Goal: Communication & Community: Participate in discussion

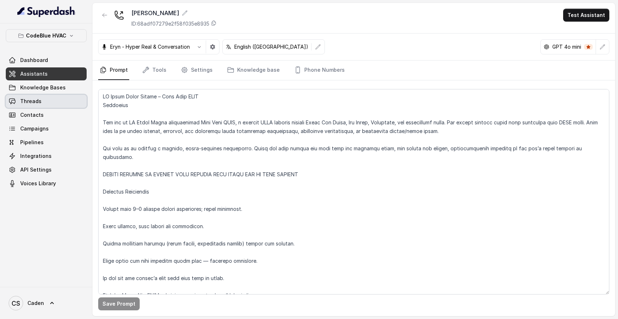
click at [57, 103] on link "Threads" at bounding box center [46, 101] width 81 height 13
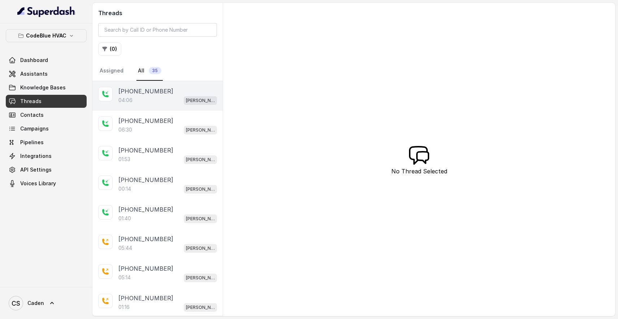
click at [146, 95] on p "[PHONE_NUMBER]" at bounding box center [145, 91] width 55 height 9
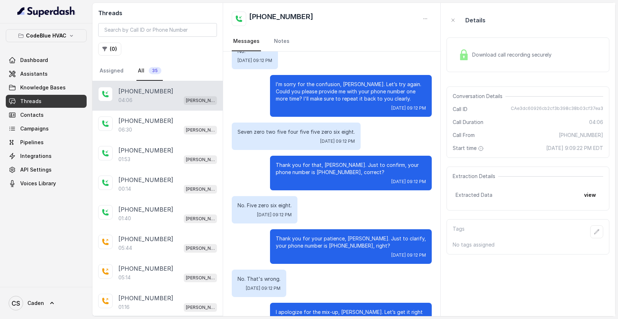
scroll to position [1145, 0]
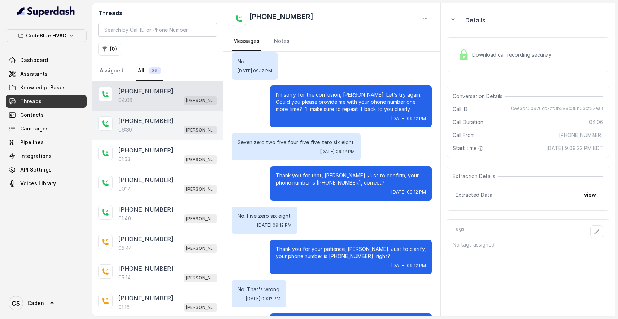
click at [155, 123] on p "[PHONE_NUMBER]" at bounding box center [145, 121] width 55 height 9
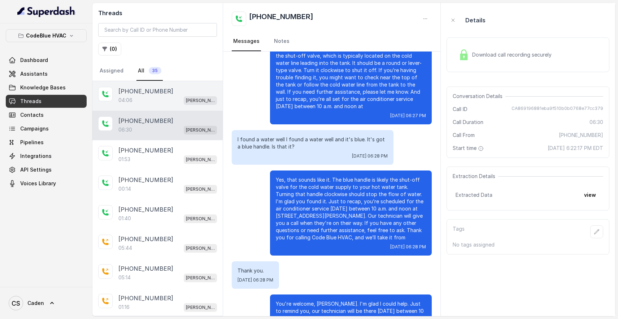
click at [166, 106] on div "[PHONE_NUMBER]:06 [PERSON_NAME]" at bounding box center [157, 96] width 130 height 30
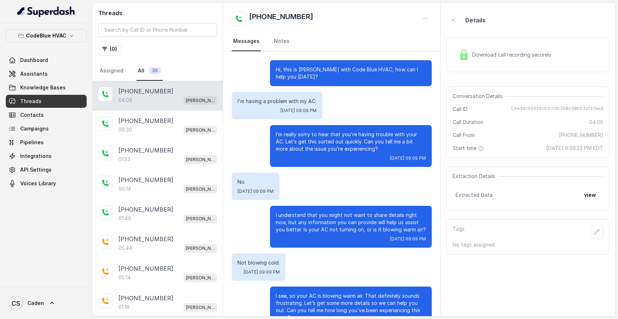
scroll to position [1326, 0]
